Goal: Information Seeking & Learning: Find specific page/section

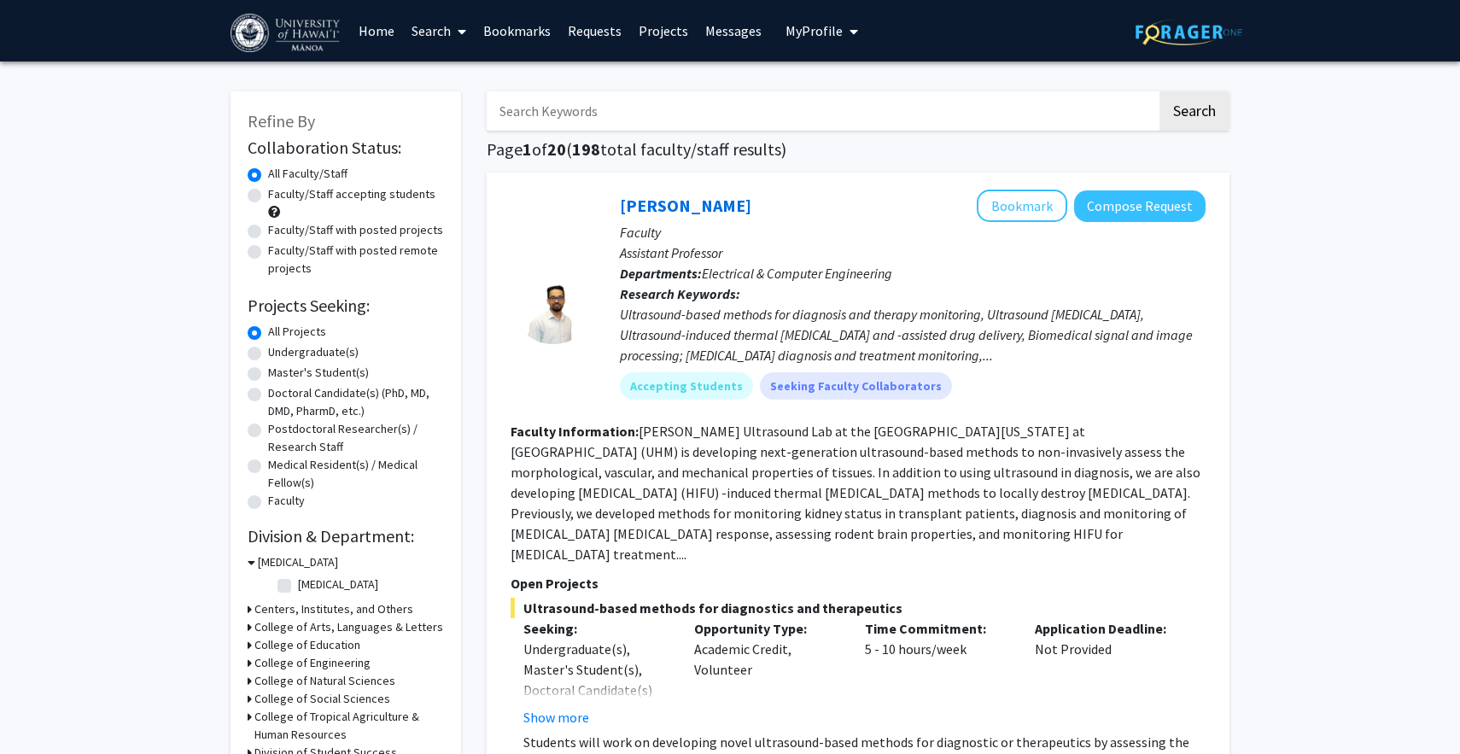
click at [661, 114] on input "Search Keywords" at bounding box center [822, 110] width 670 height 39
type input "psychology"
click at [870, 91] on button "Search" at bounding box center [1194, 110] width 70 height 39
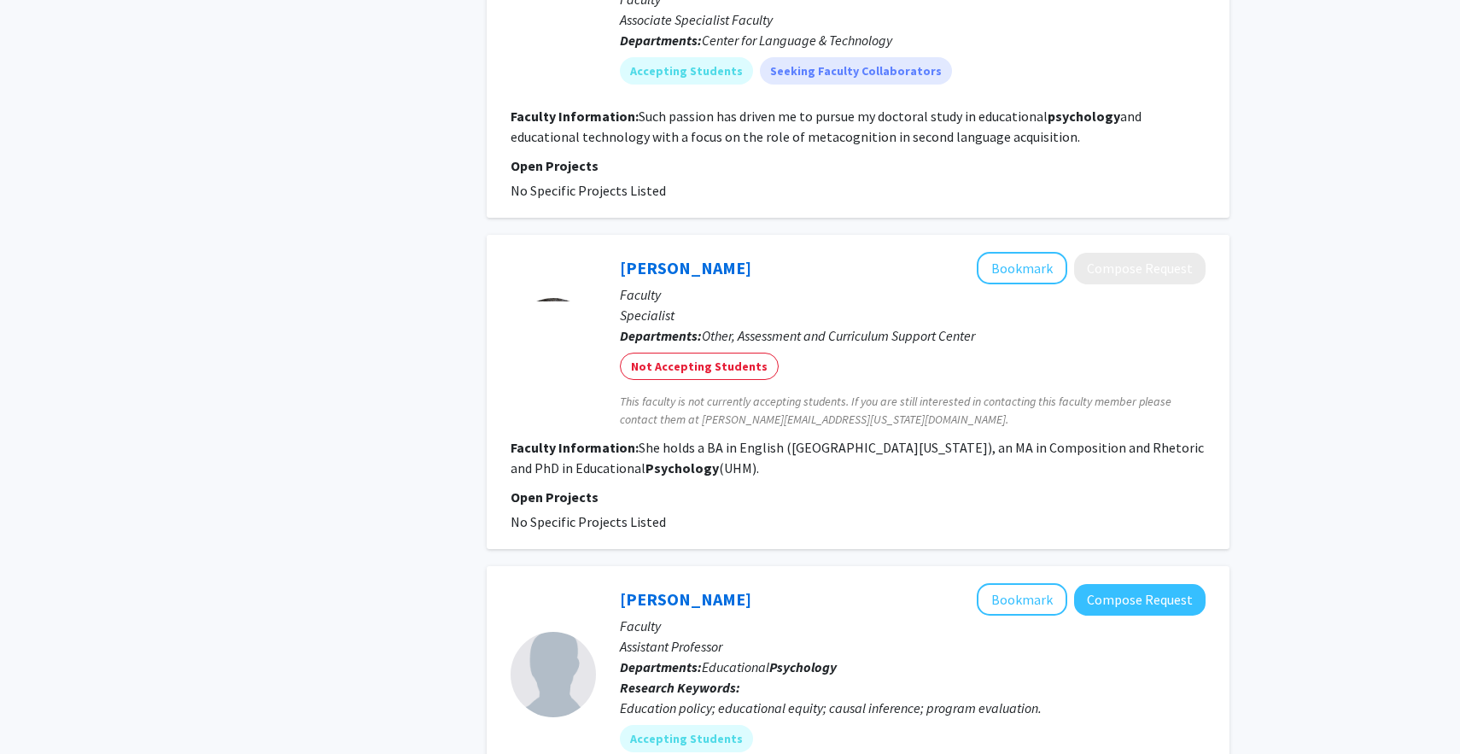
scroll to position [3420, 0]
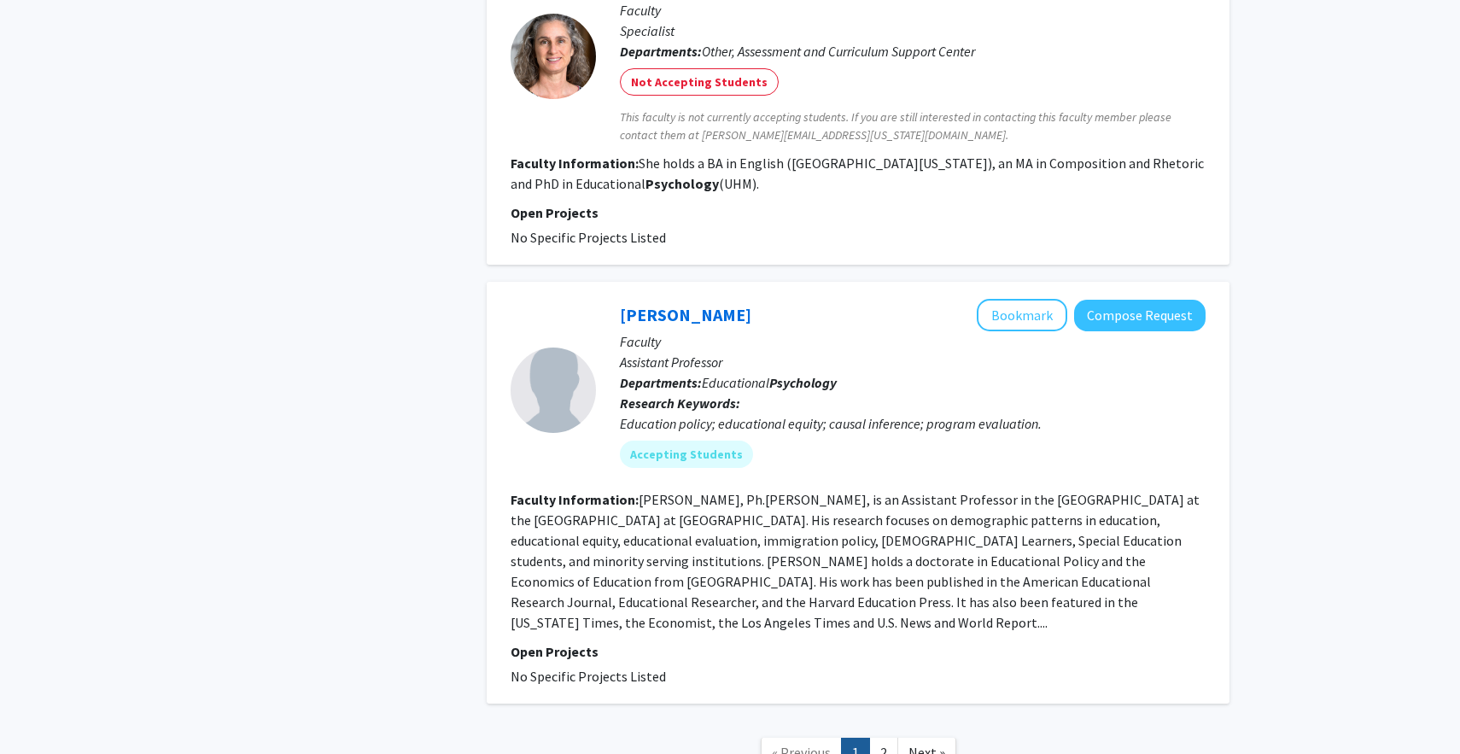
click at [870, 738] on link "2" at bounding box center [883, 753] width 29 height 30
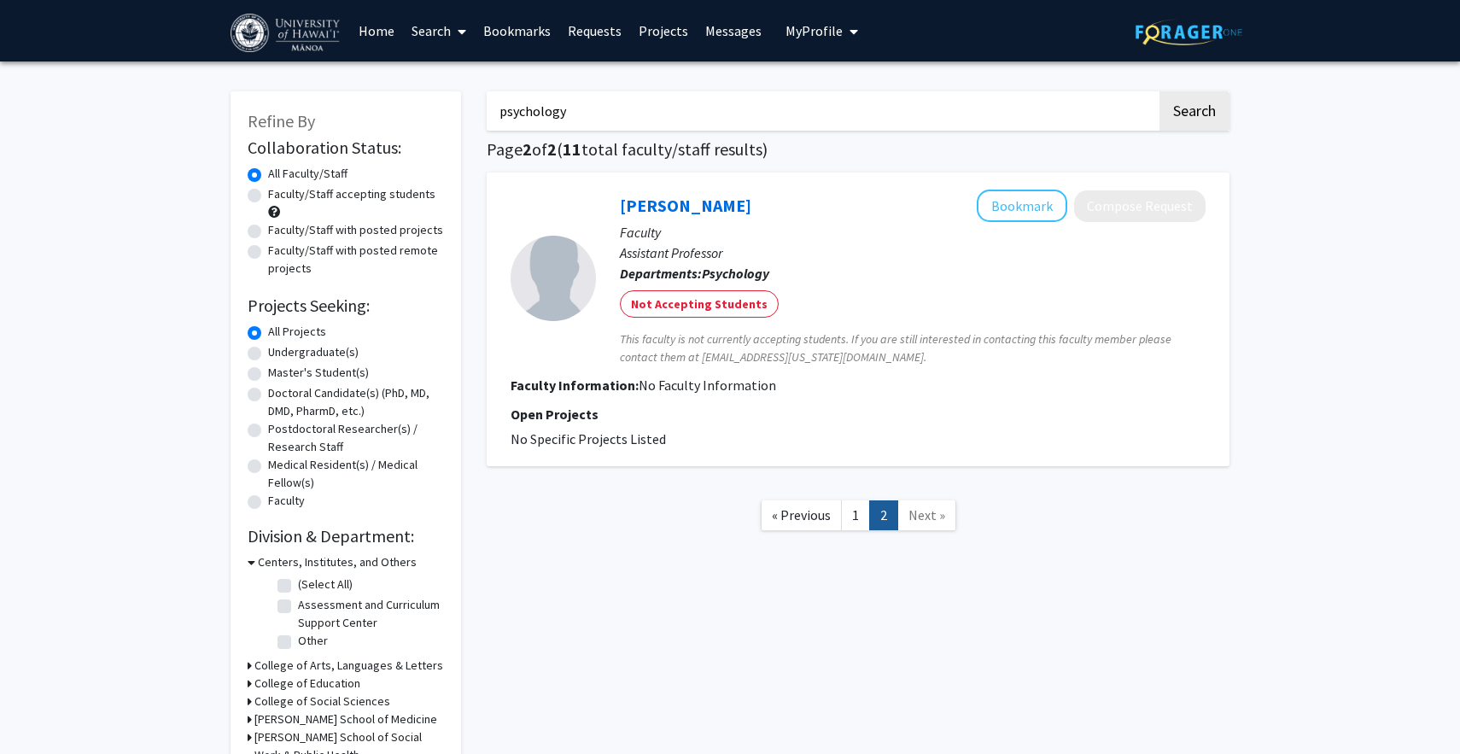
click at [623, 131] on div "psychology Search Page 2 of 2 ( 11 total faculty/staff results) [PERSON_NAME] B…" at bounding box center [858, 427] width 768 height 707
click at [619, 120] on input "psychology" at bounding box center [822, 110] width 670 height 39
click at [670, 50] on link "Projects" at bounding box center [663, 31] width 67 height 60
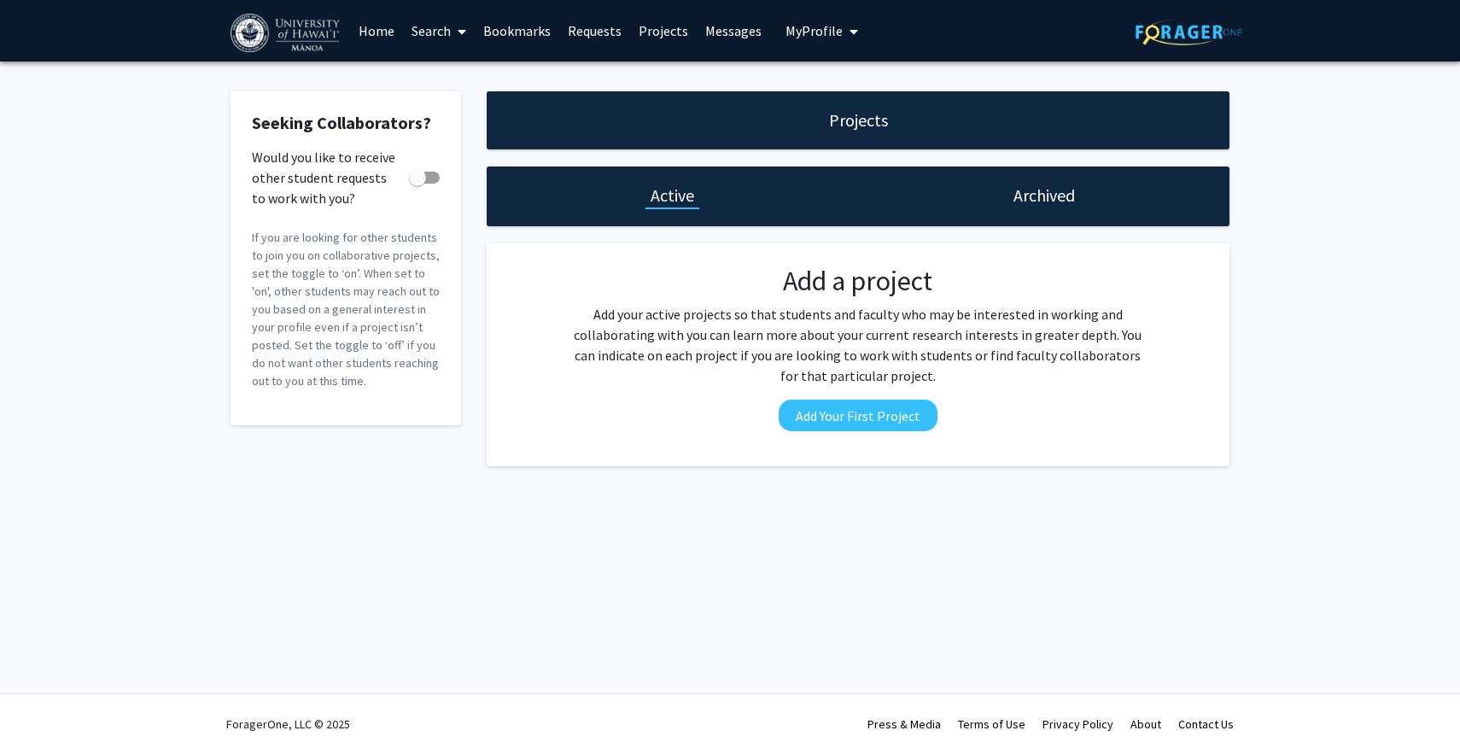
click at [364, 30] on link "Home" at bounding box center [376, 31] width 53 height 60
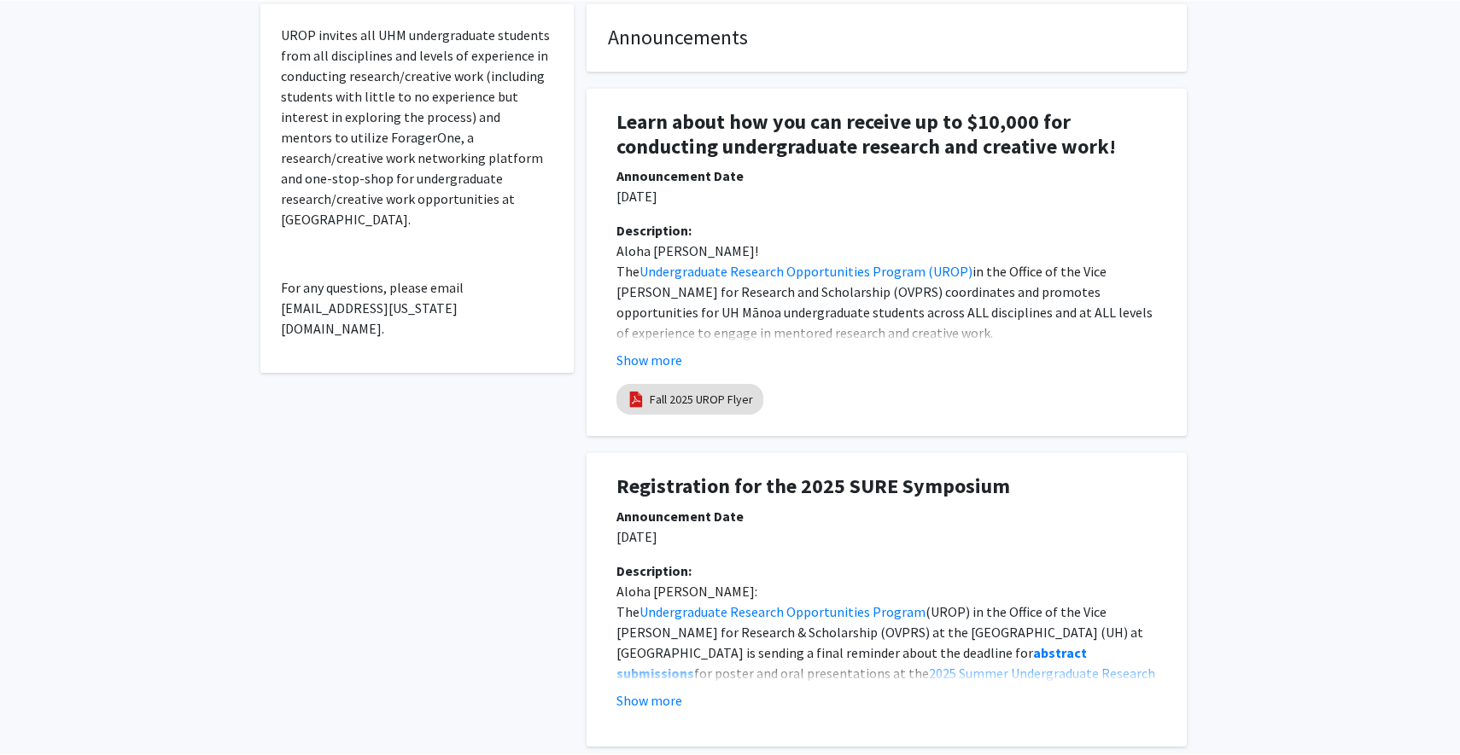
scroll to position [530, 0]
